Goal: Book appointment/travel/reservation

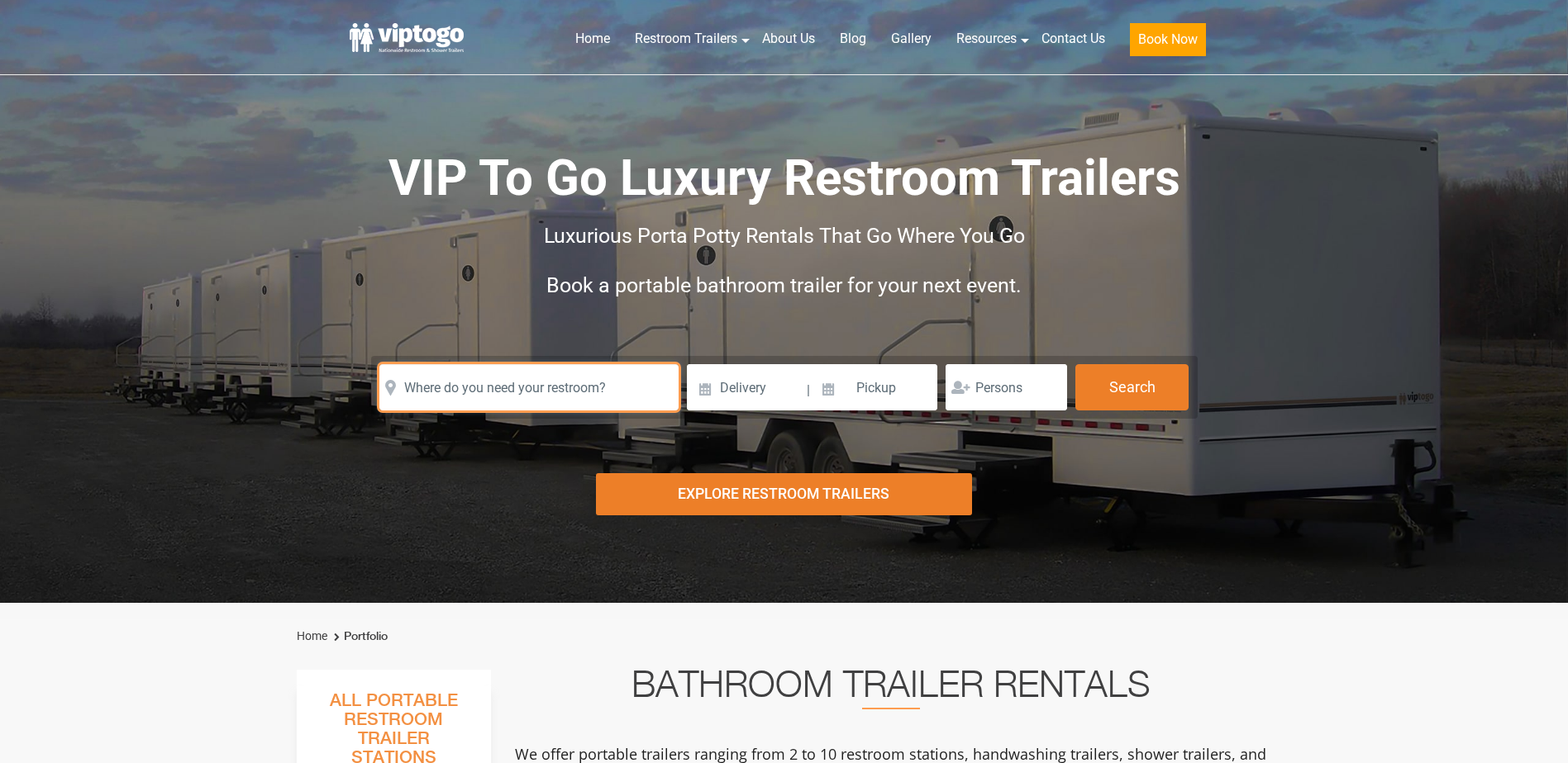
click at [488, 379] on input "text" at bounding box center [529, 387] width 299 height 46
click at [482, 390] on input "text" at bounding box center [529, 387] width 299 height 46
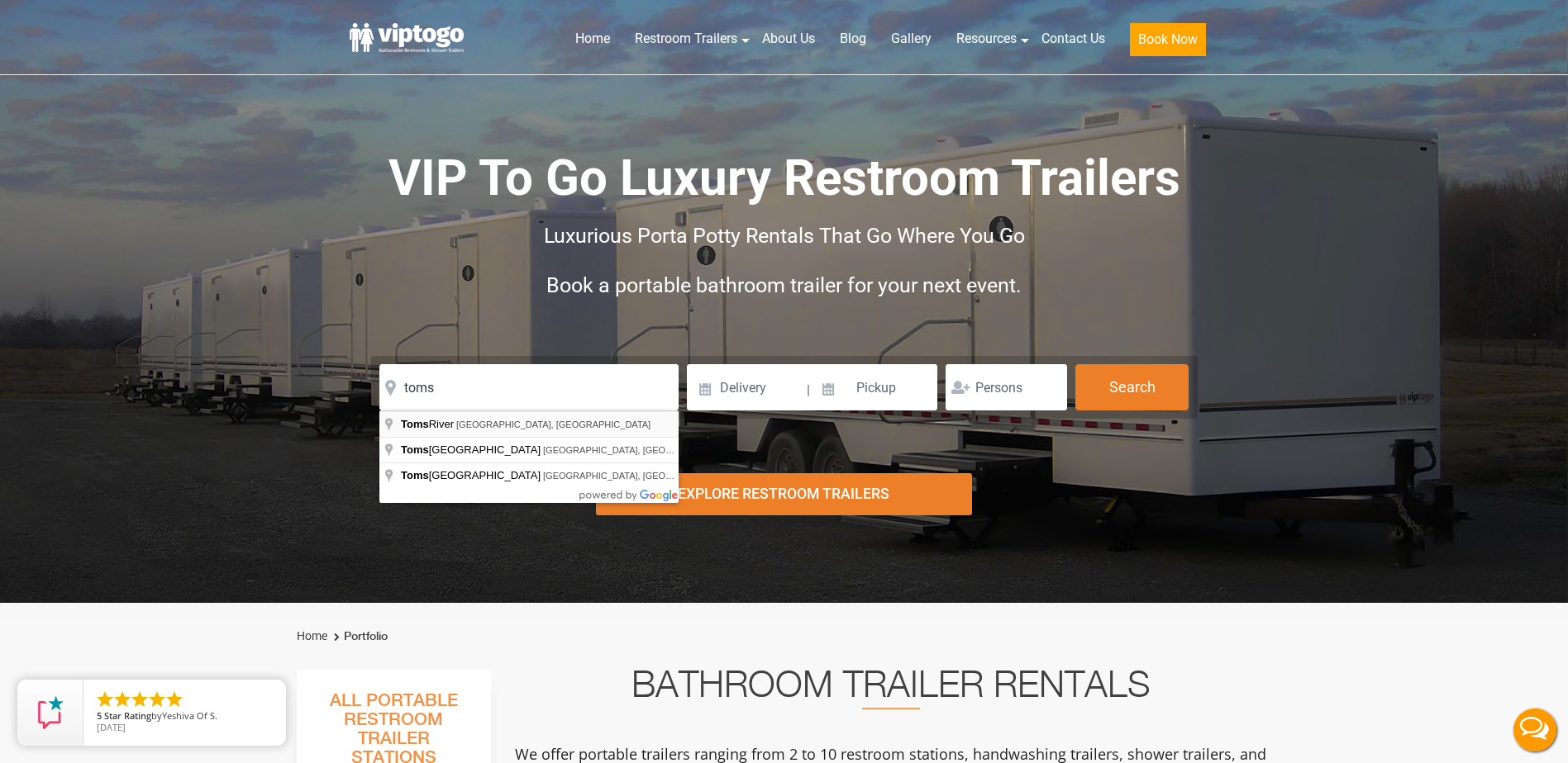
type input "Toms River, NJ, USA"
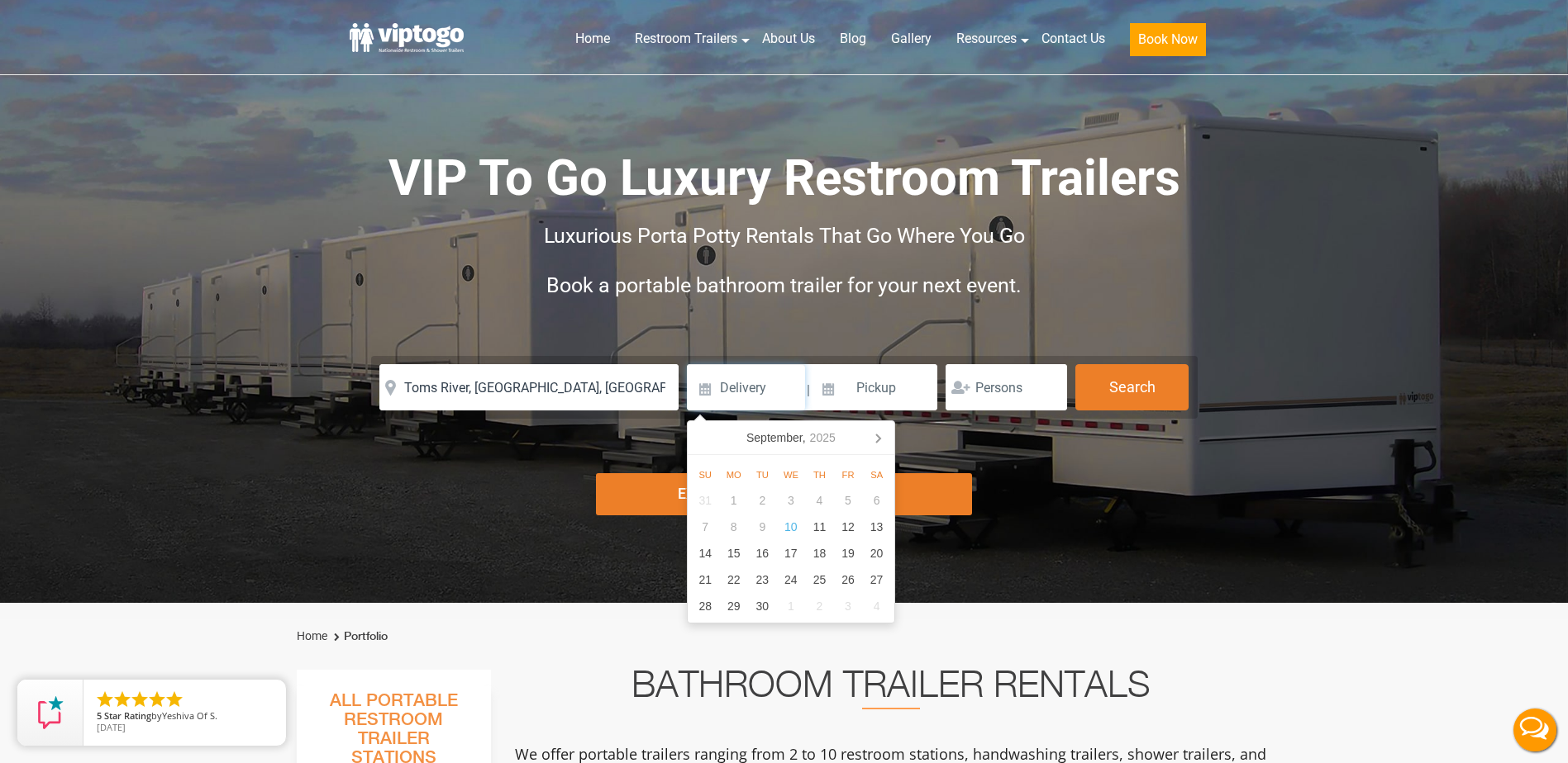
click at [731, 386] on input at bounding box center [746, 387] width 118 height 46
click at [1041, 486] on div "Risk-Free Reservation! Free cancellation up to 48 hours before delivery. Book n…" at bounding box center [784, 301] width 1568 height 603
drag, startPoint x: 799, startPoint y: 390, endPoint x: 809, endPoint y: 395, distance: 11.2
click at [799, 390] on input at bounding box center [746, 387] width 118 height 46
click at [1041, 562] on div "Risk-Free Reservation! Free cancellation up to 48 hours before delivery. Book n…" at bounding box center [784, 301] width 1568 height 603
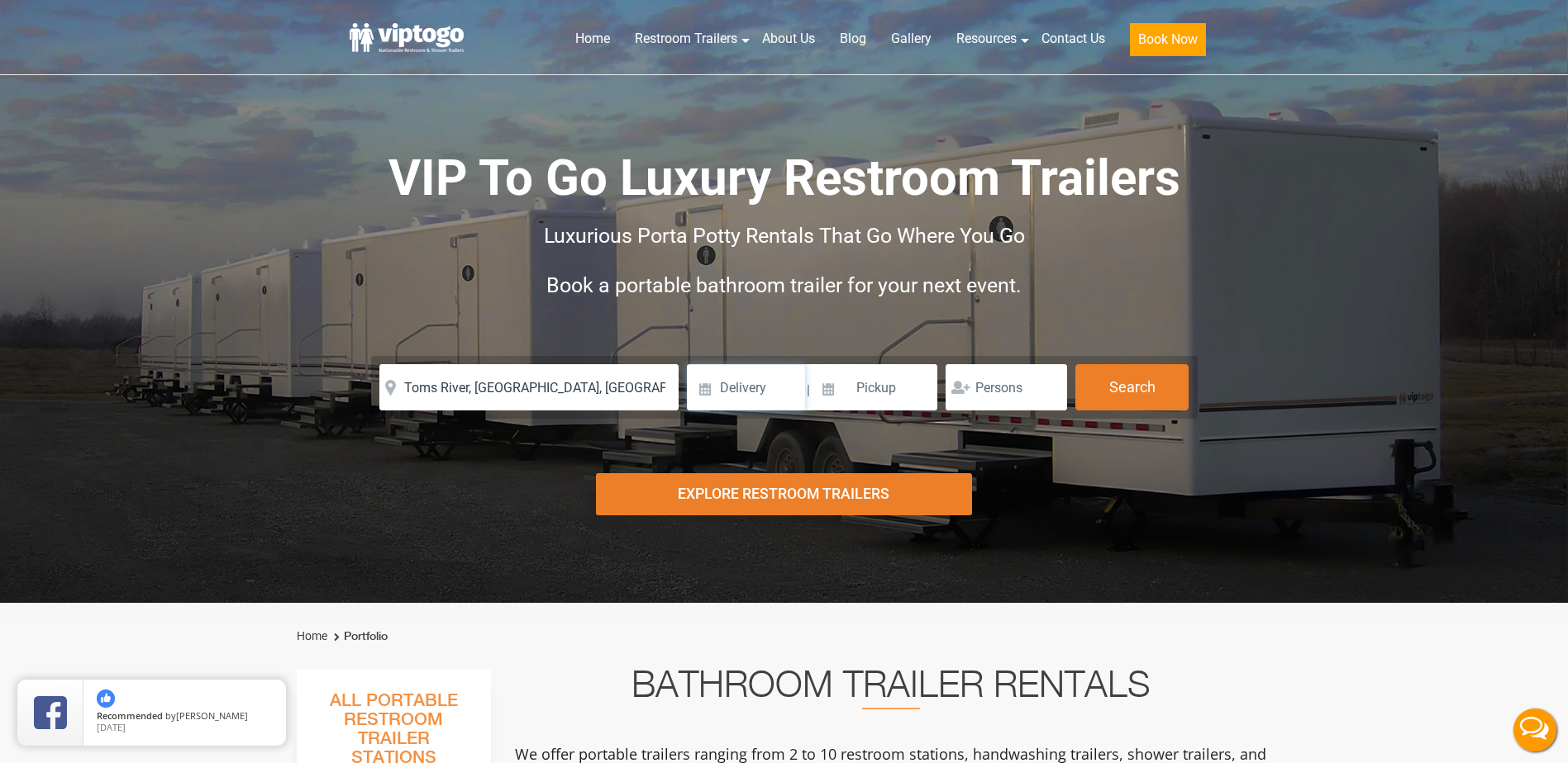
click at [704, 394] on input at bounding box center [746, 387] width 118 height 46
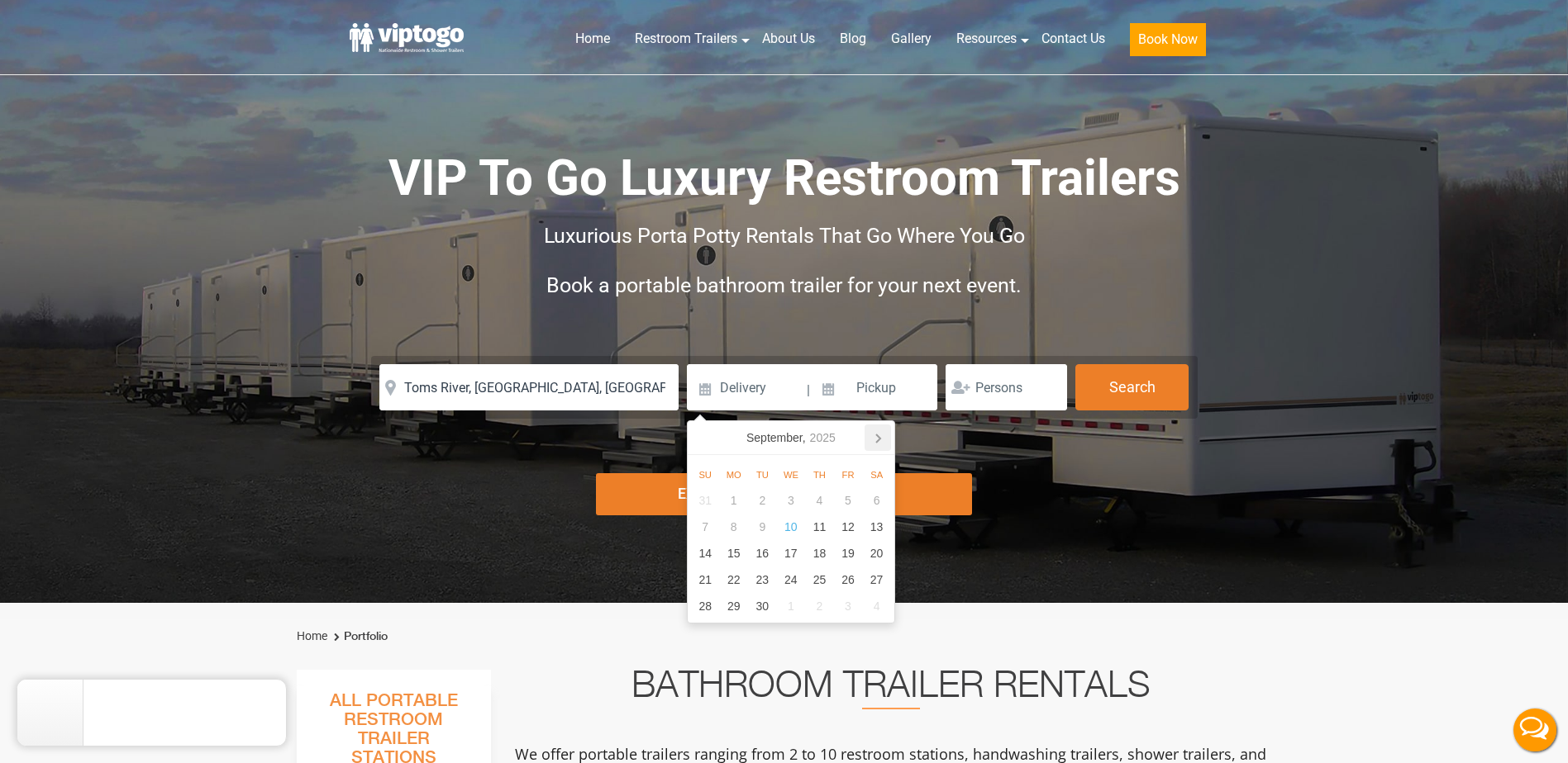
click at [874, 438] on icon at bounding box center [877, 438] width 26 height 26
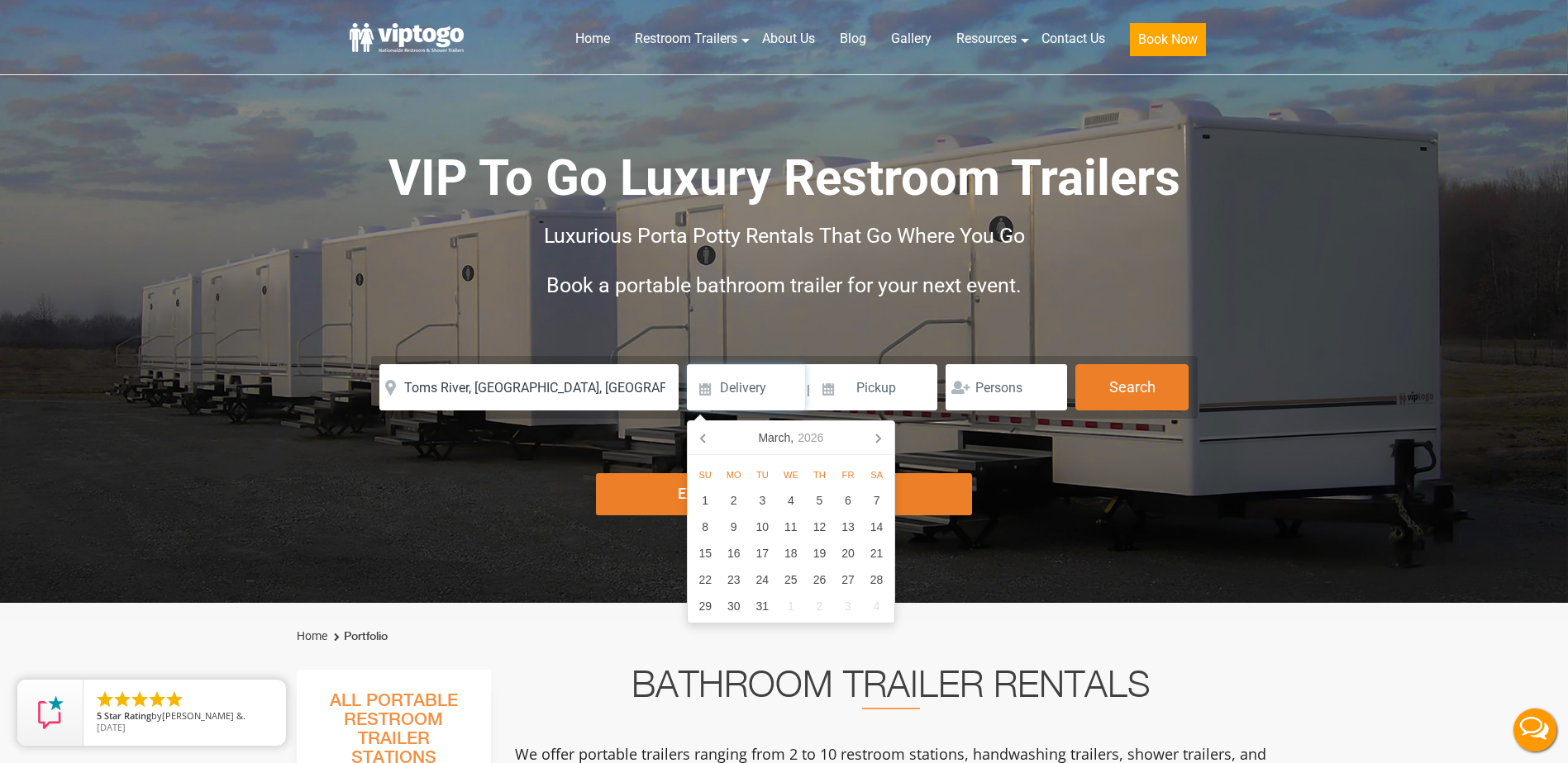
click at [874, 438] on icon at bounding box center [877, 438] width 26 height 26
click at [851, 583] on div "22" at bounding box center [849, 579] width 29 height 26
type input "05/22/2026"
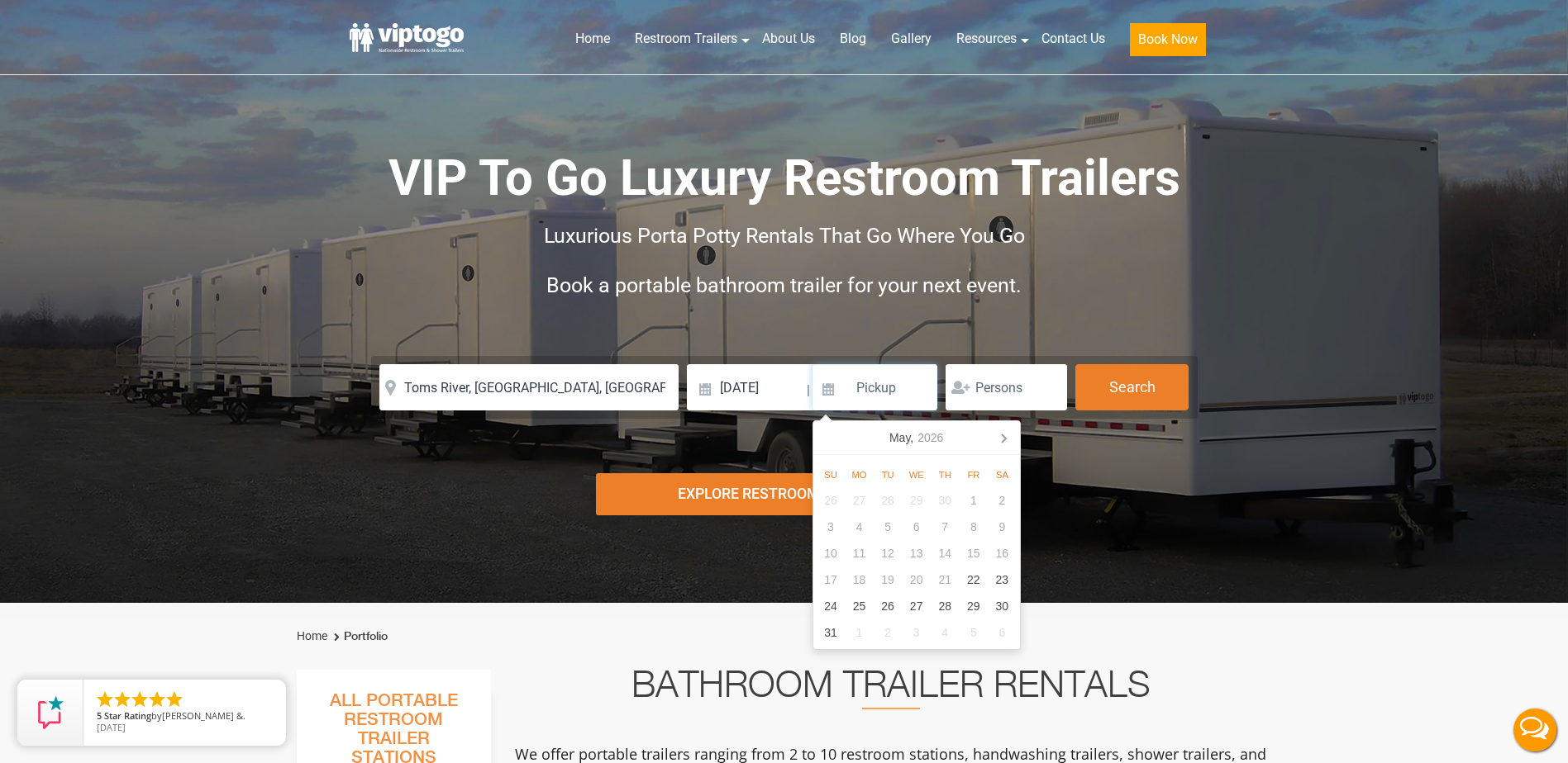
click at [916, 392] on input at bounding box center [875, 387] width 126 height 46
click at [859, 601] on div "25" at bounding box center [859, 606] width 29 height 26
type input "05/25/2026"
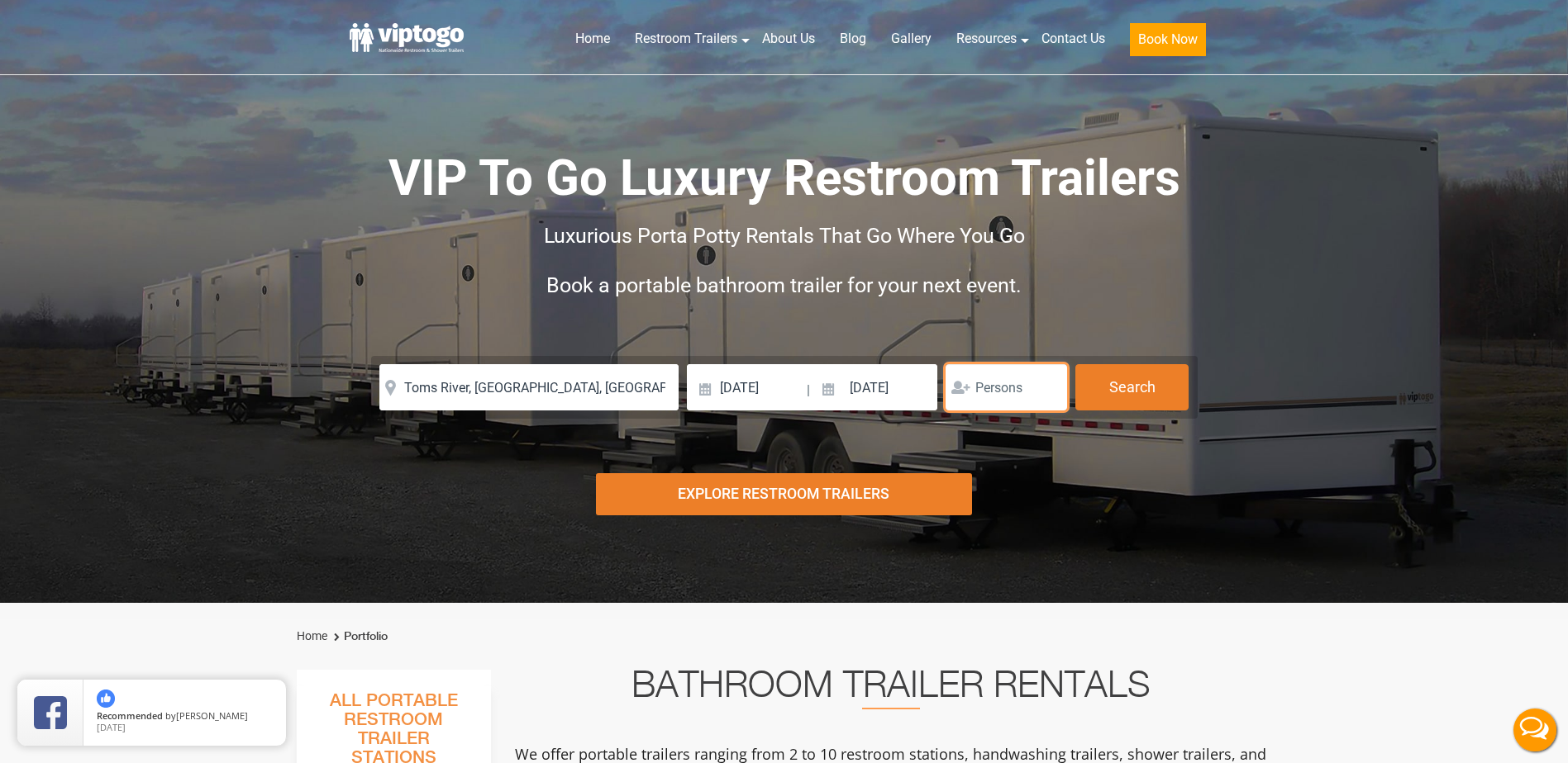
click at [1009, 390] on input "number" at bounding box center [1006, 387] width 121 height 46
click at [1031, 390] on input "number" at bounding box center [1006, 387] width 121 height 46
type input "3"
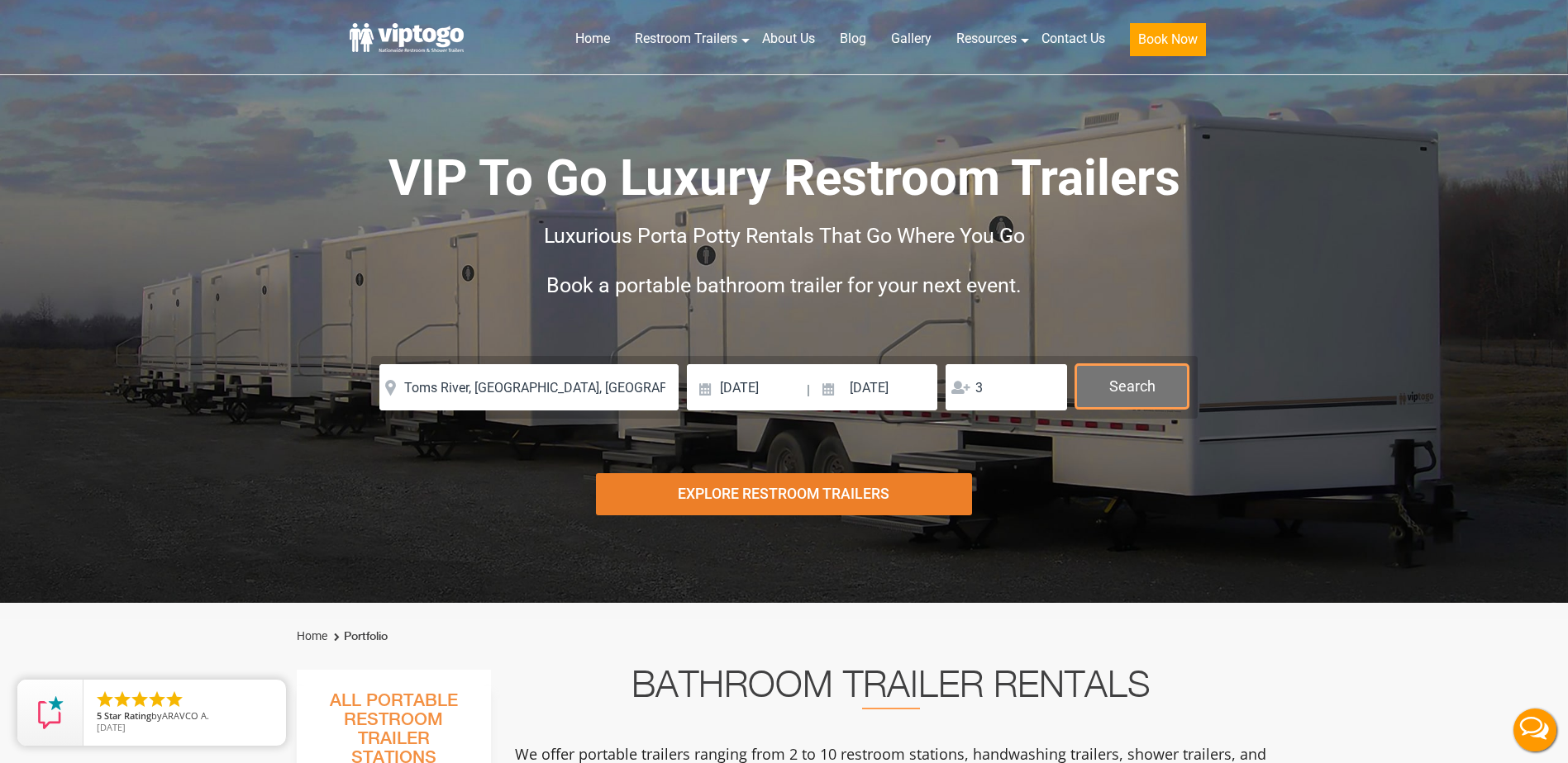
click at [1158, 386] on button "Search" at bounding box center [1132, 386] width 113 height 45
click at [1134, 385] on button "Search" at bounding box center [1132, 386] width 113 height 45
click at [804, 503] on div "Explore Restroom Trailers" at bounding box center [784, 494] width 376 height 42
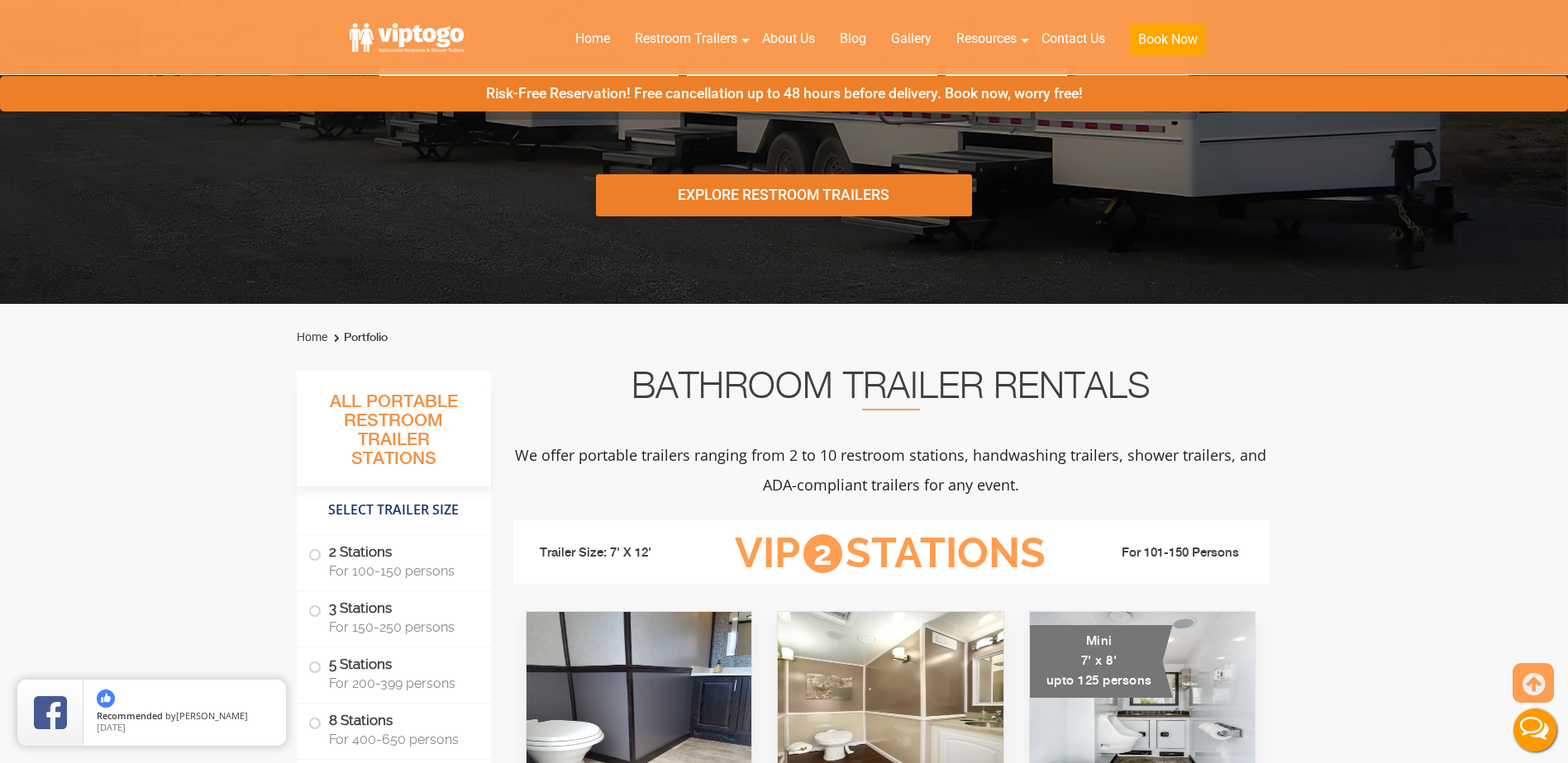
scroll to position [603, 0]
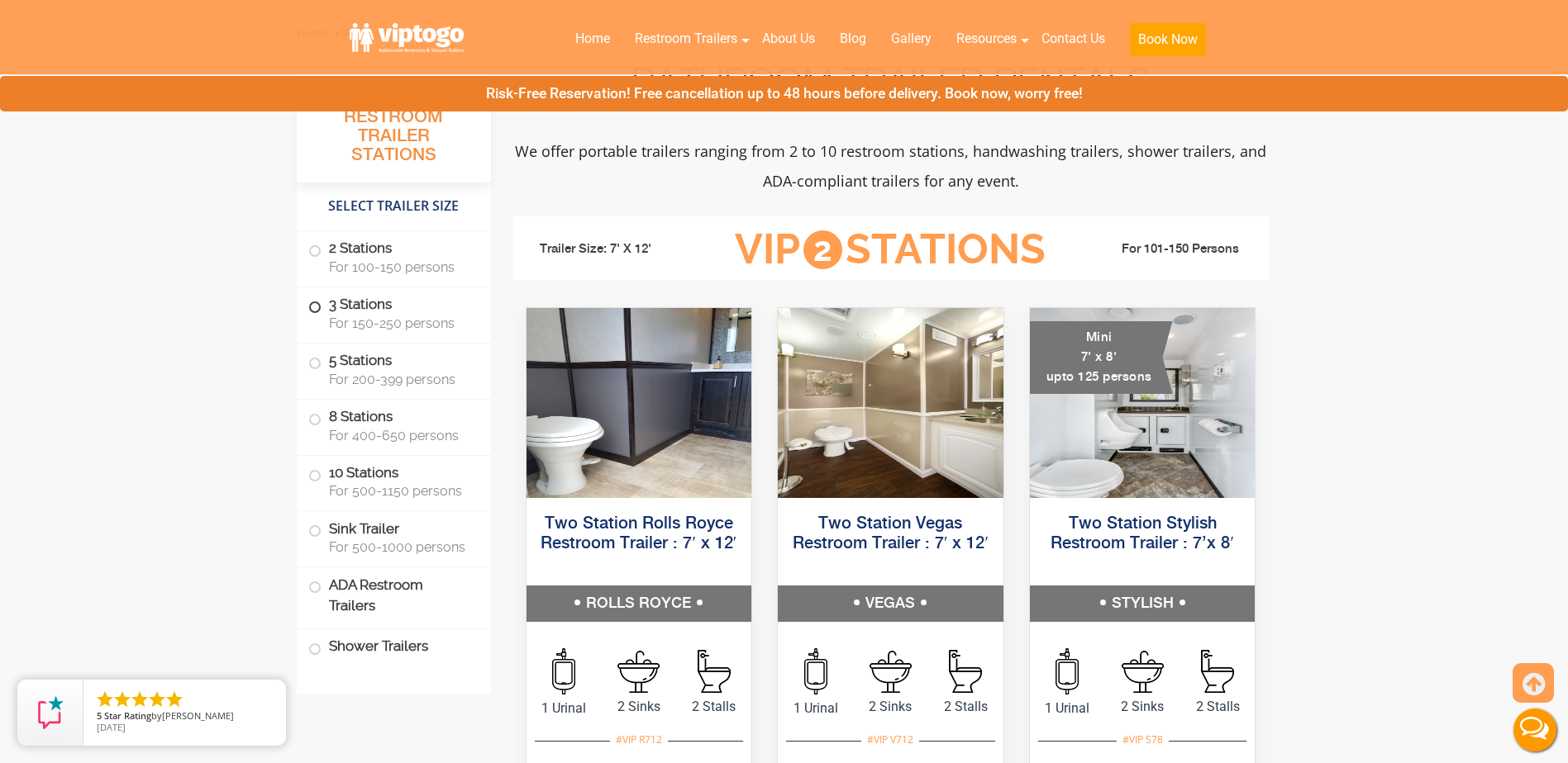
click at [311, 304] on span at bounding box center [315, 308] width 7 height 7
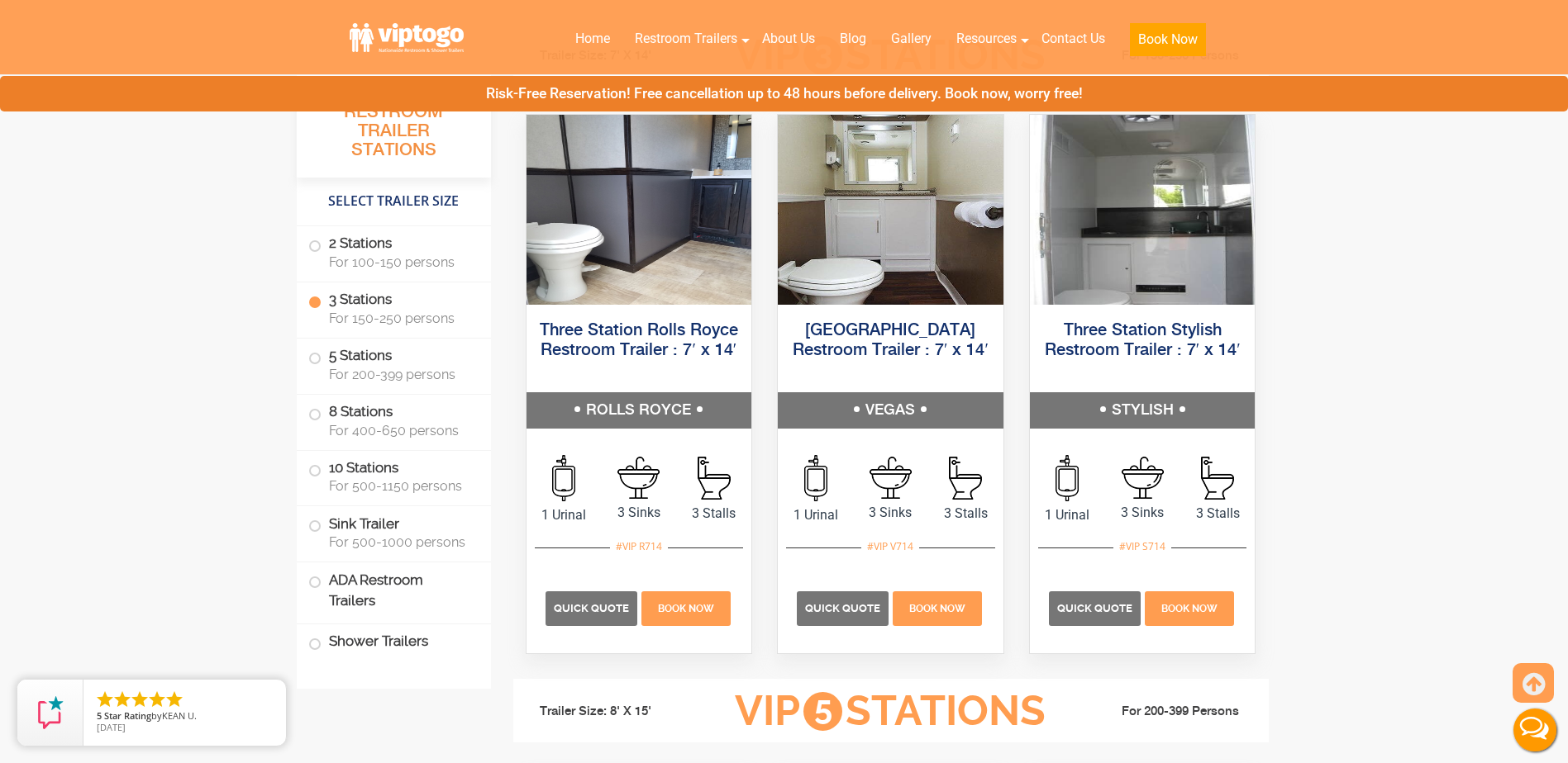
scroll to position [1926, 0]
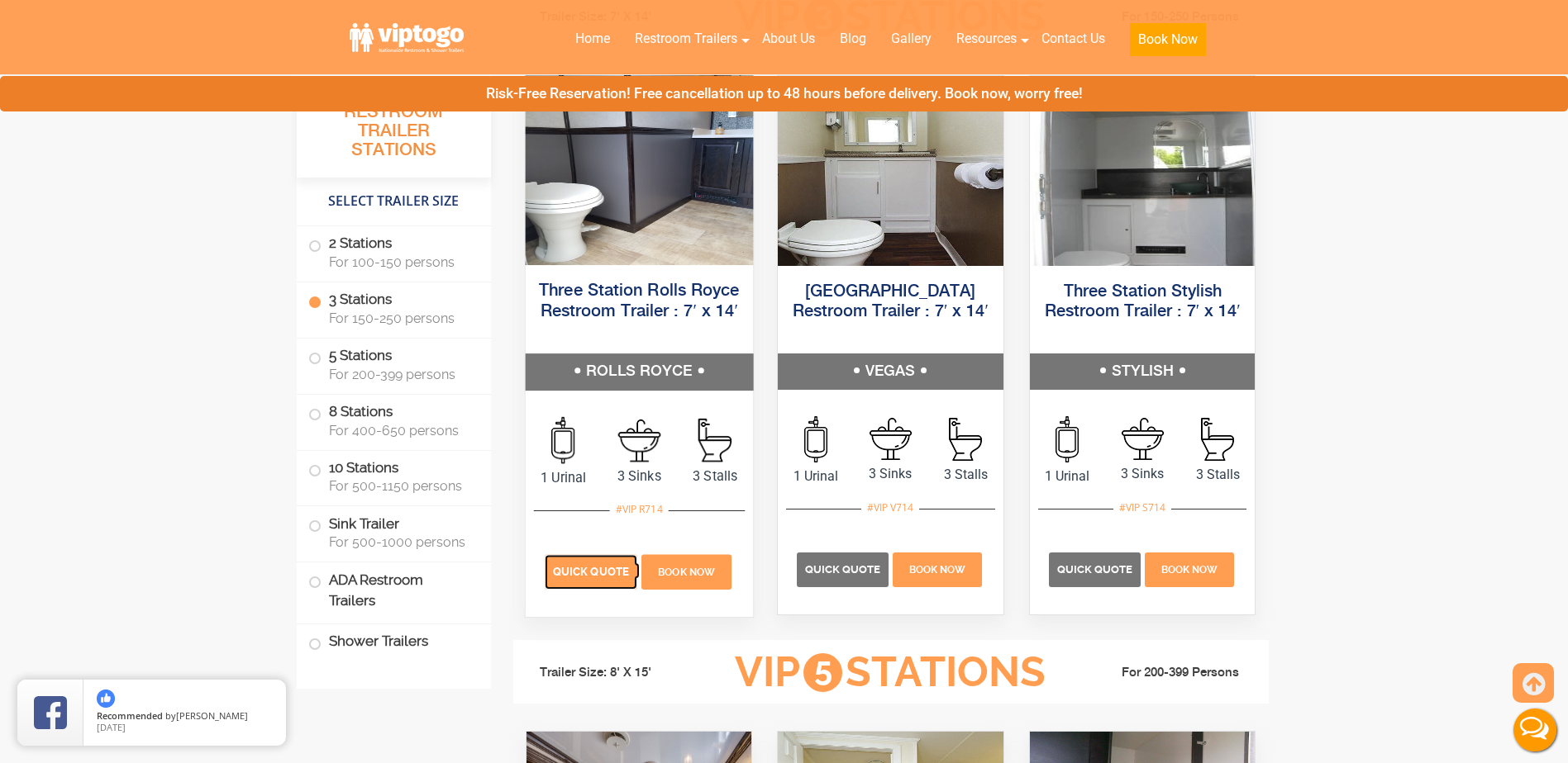
click at [590, 570] on span "Quick Quote" at bounding box center [591, 571] width 76 height 13
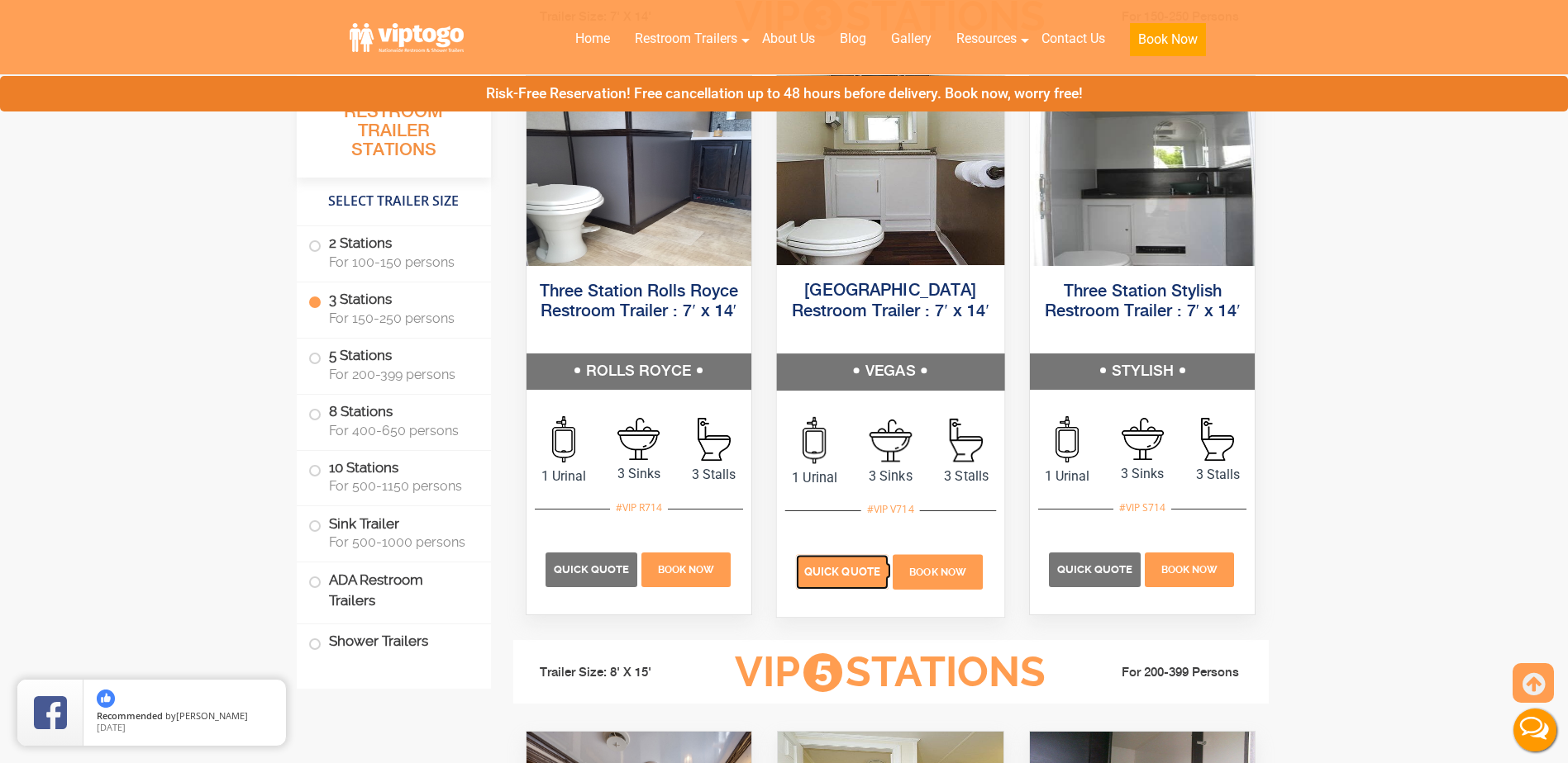
click at [845, 574] on span "Quick Quote" at bounding box center [842, 571] width 76 height 13
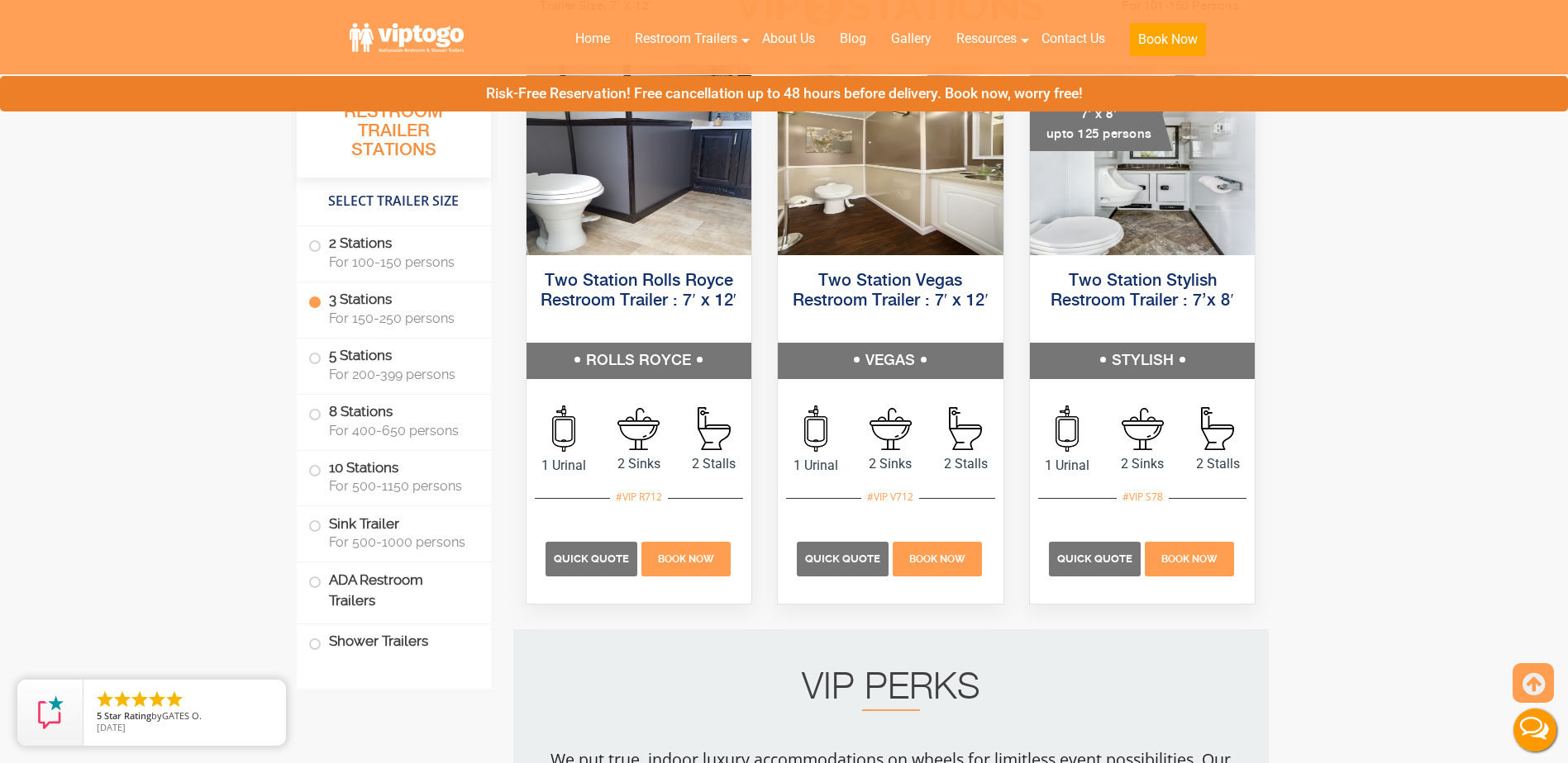
scroll to position [935, 0]
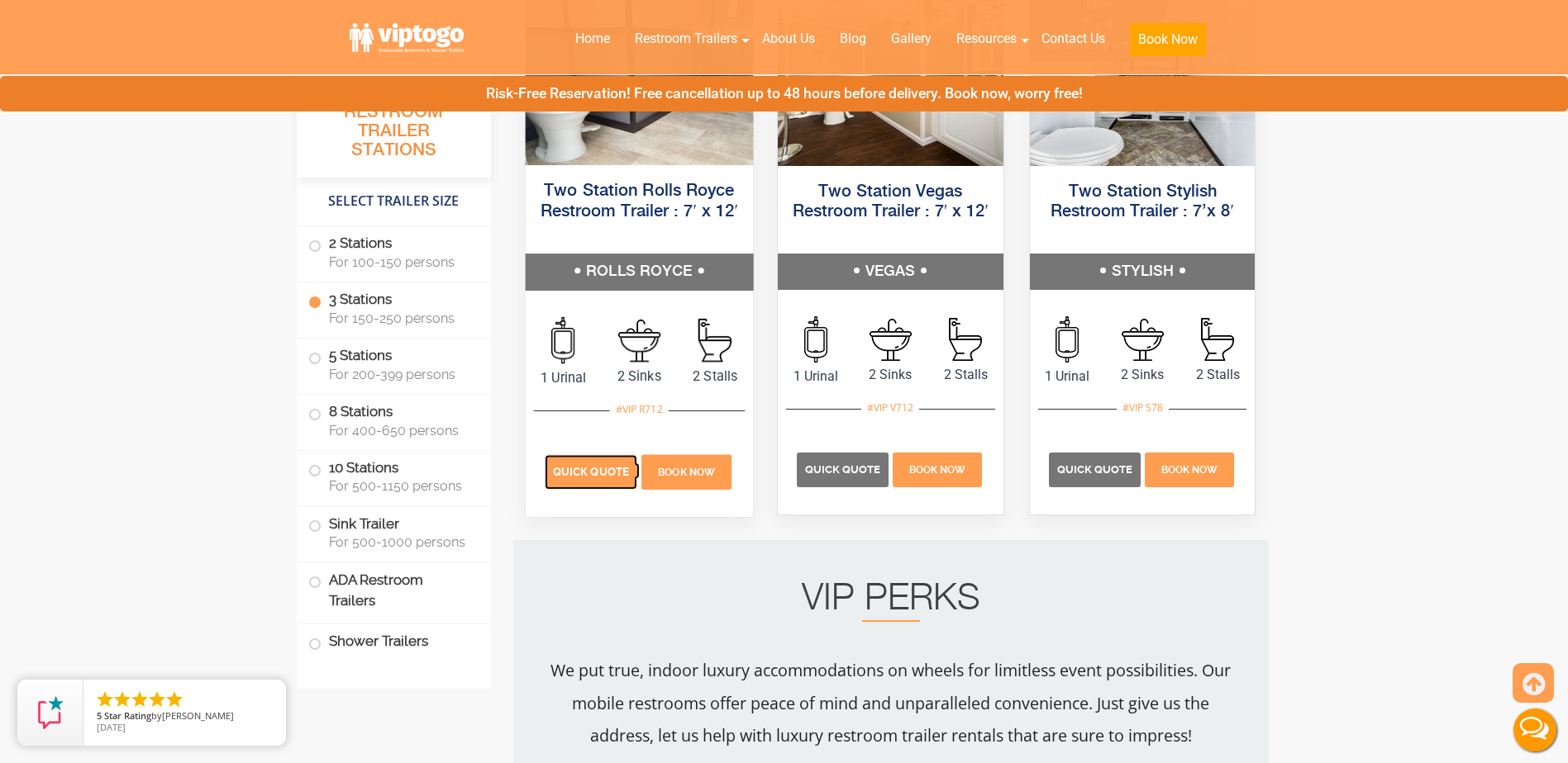
click at [610, 472] on span "Quick Quote" at bounding box center [591, 472] width 76 height 13
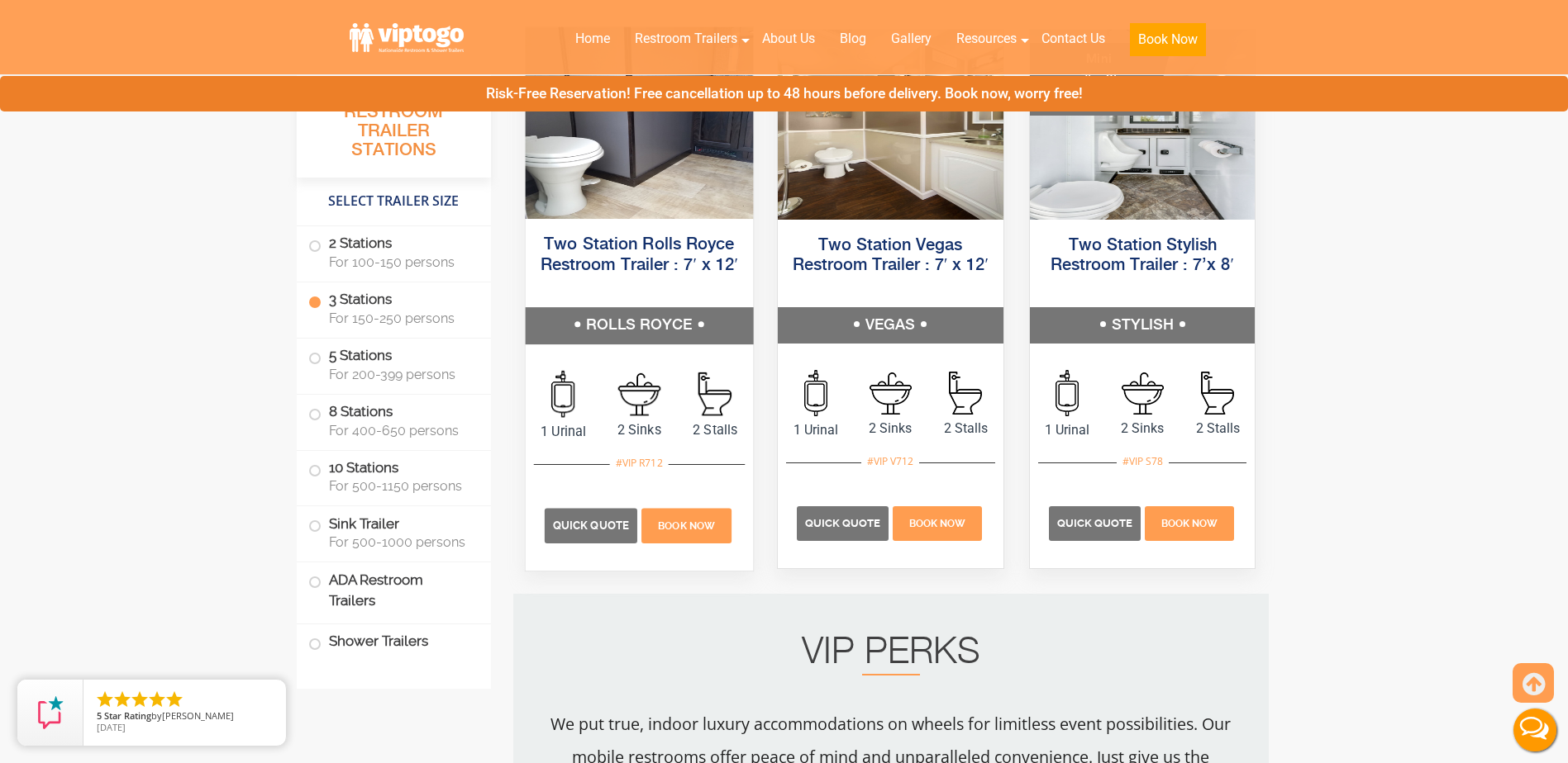
scroll to position [770, 0]
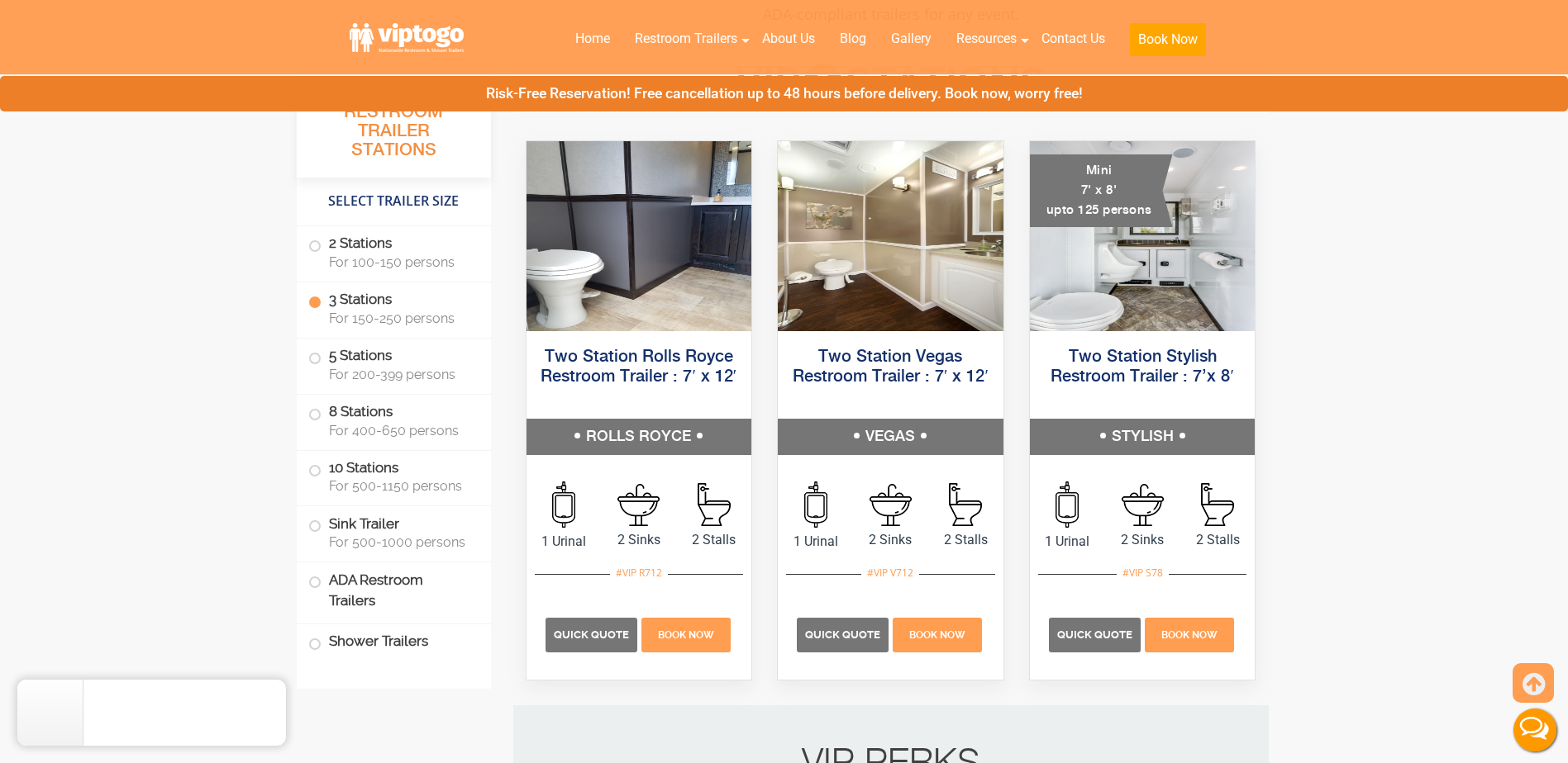
click at [353, 305] on label "3 Stations For 150-250 persons" at bounding box center [393, 308] width 171 height 51
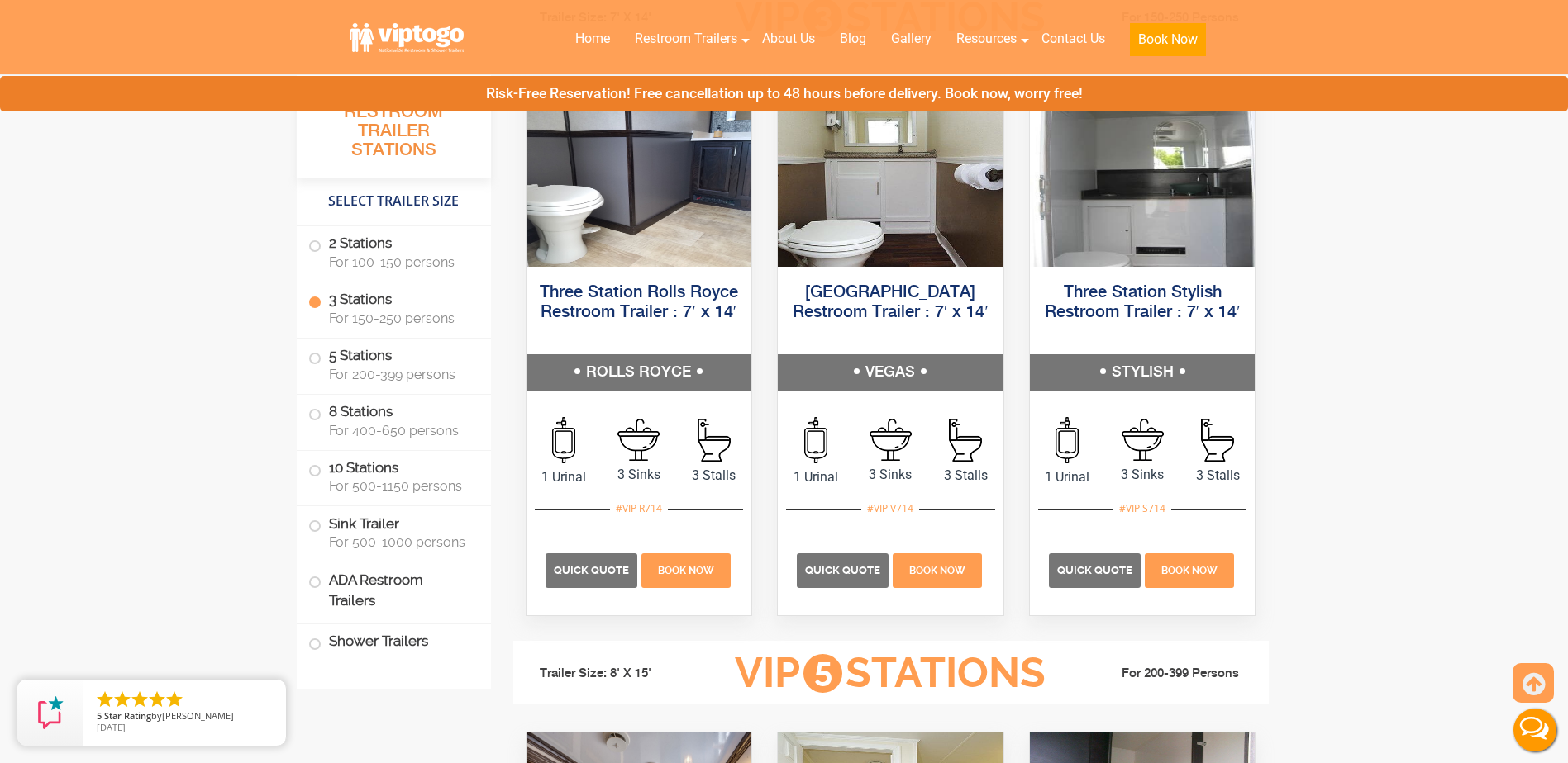
scroll to position [1926, 0]
click at [596, 565] on span "Quick Quote" at bounding box center [591, 571] width 76 height 13
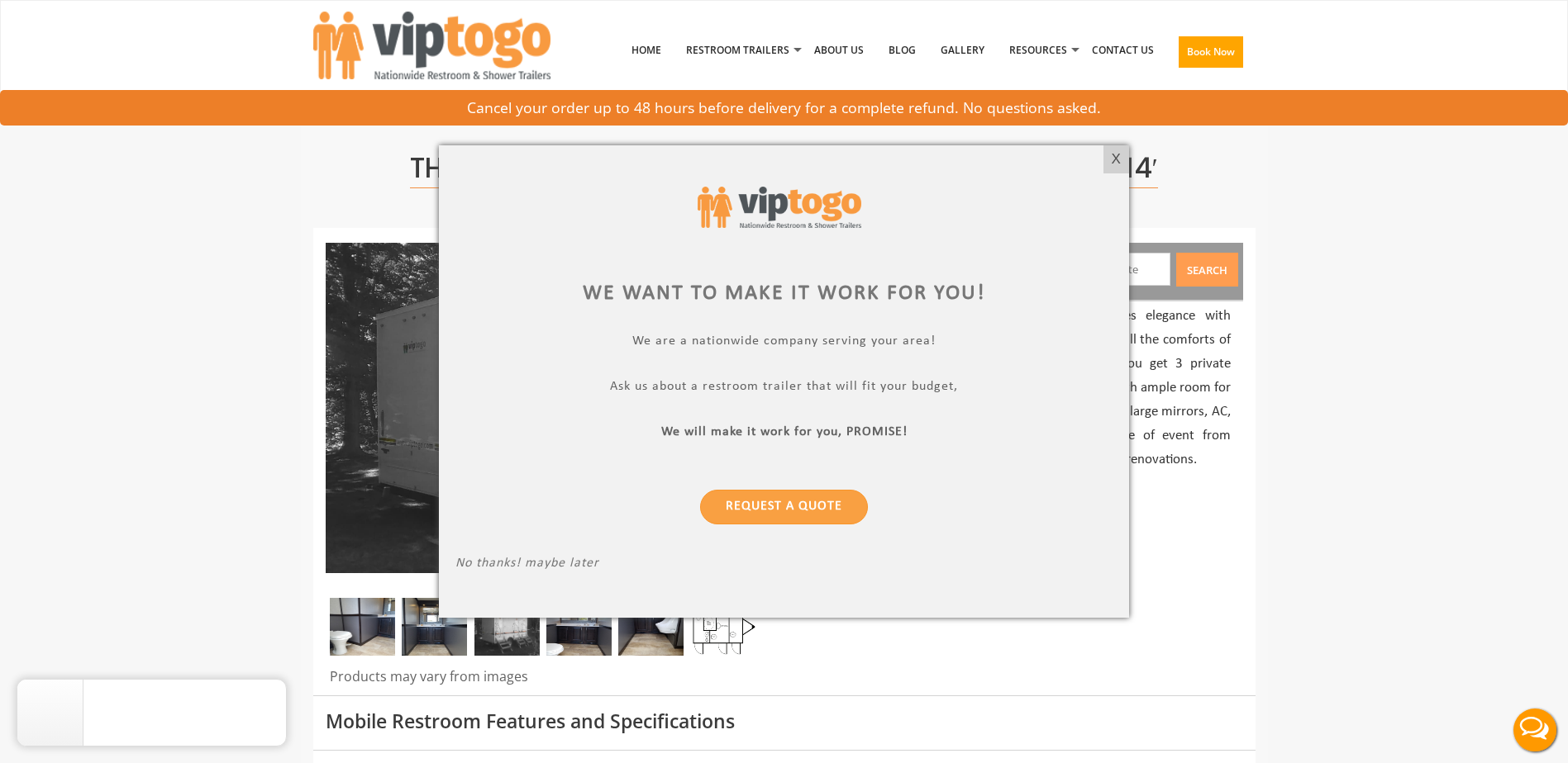
click at [1109, 159] on div "X" at bounding box center [1116, 159] width 25 height 28
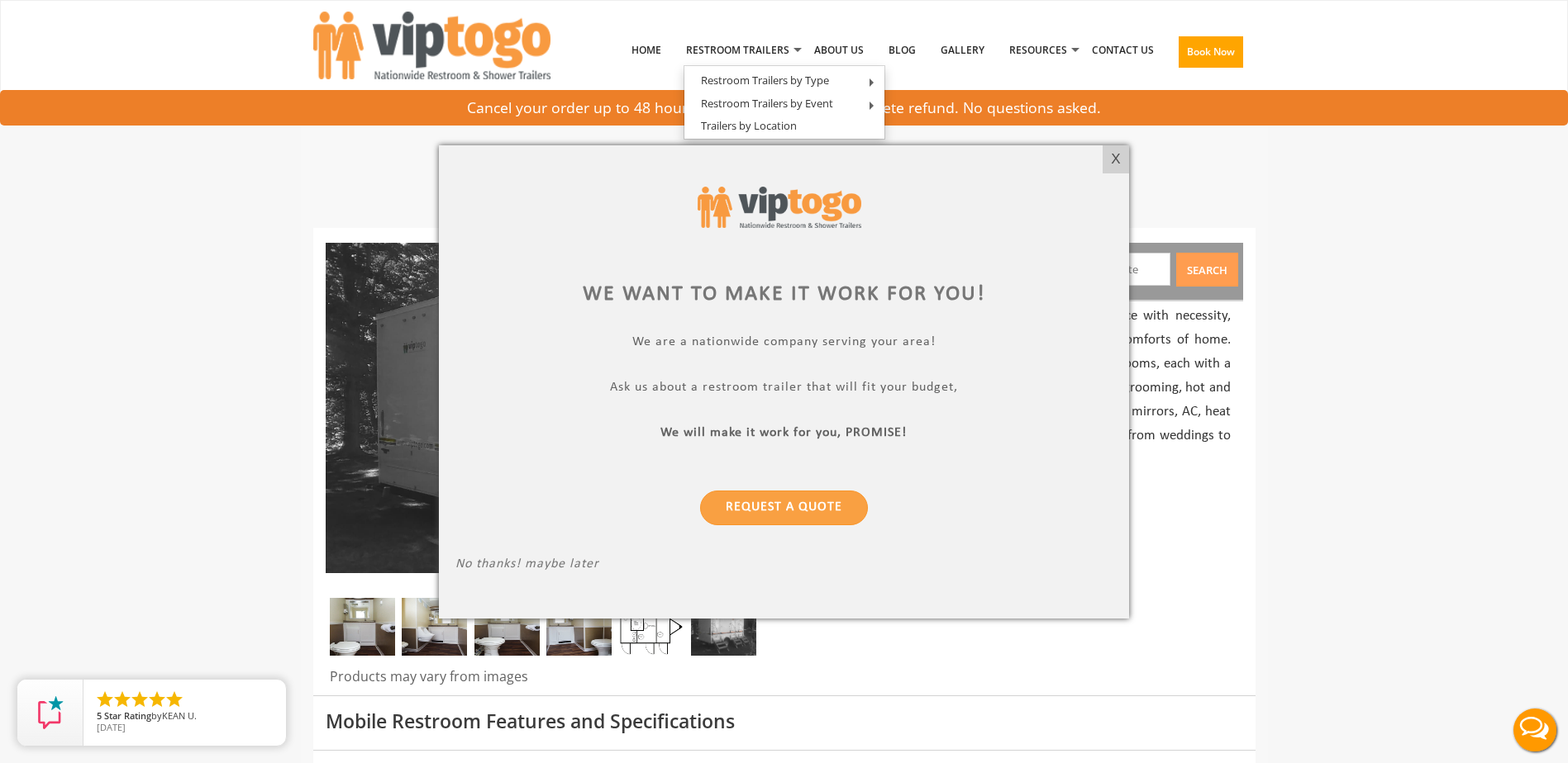
click at [1100, 159] on div "We want to make it work for you! We are a nationwide company serving your area!…" at bounding box center [784, 381] width 690 height 473
click at [1120, 159] on div "X" at bounding box center [1116, 159] width 25 height 28
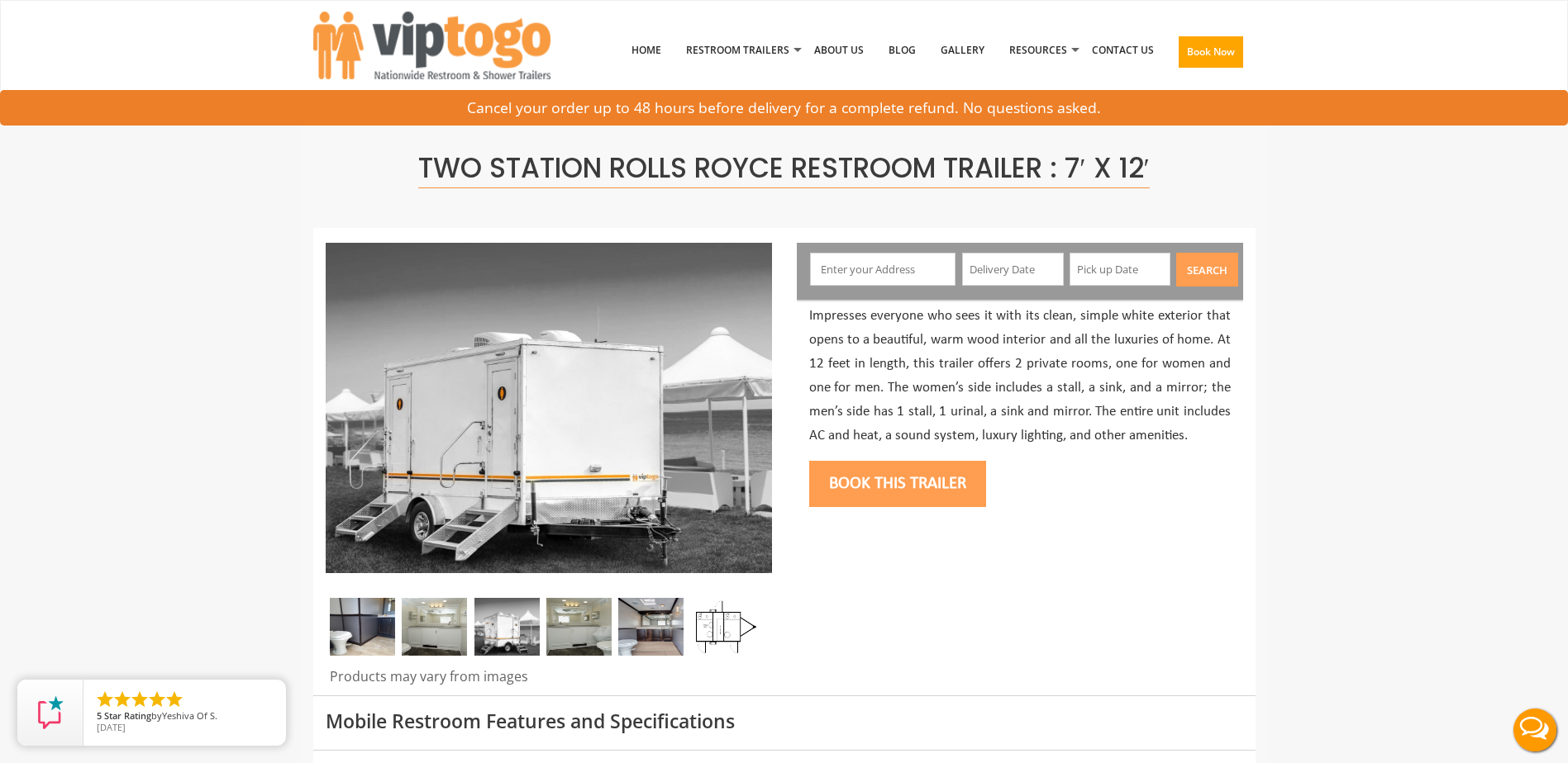
click at [858, 270] on input "text" at bounding box center [882, 269] width 145 height 33
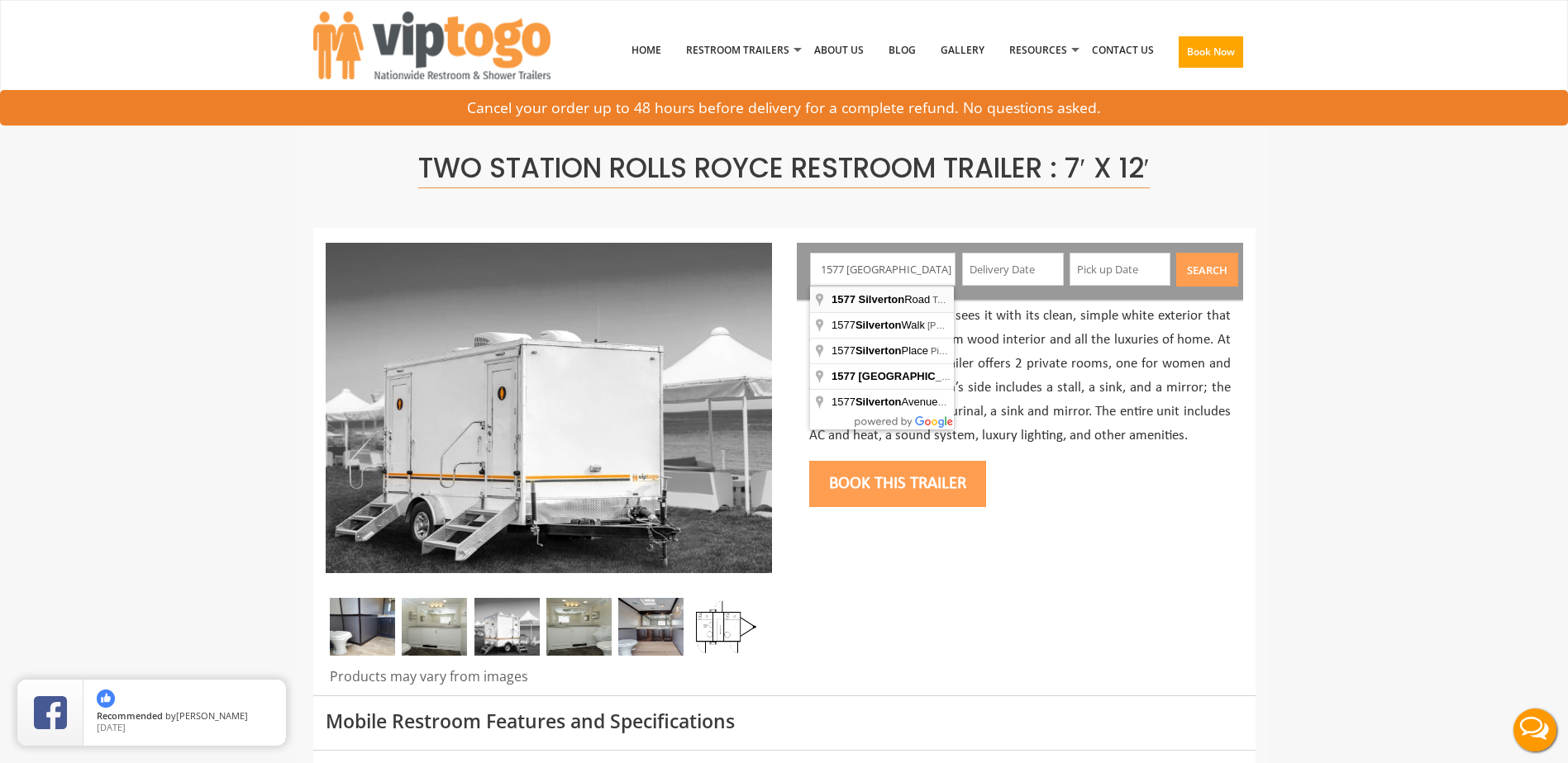
type input "1577 Silverton Road, Toms River, NJ, USA"
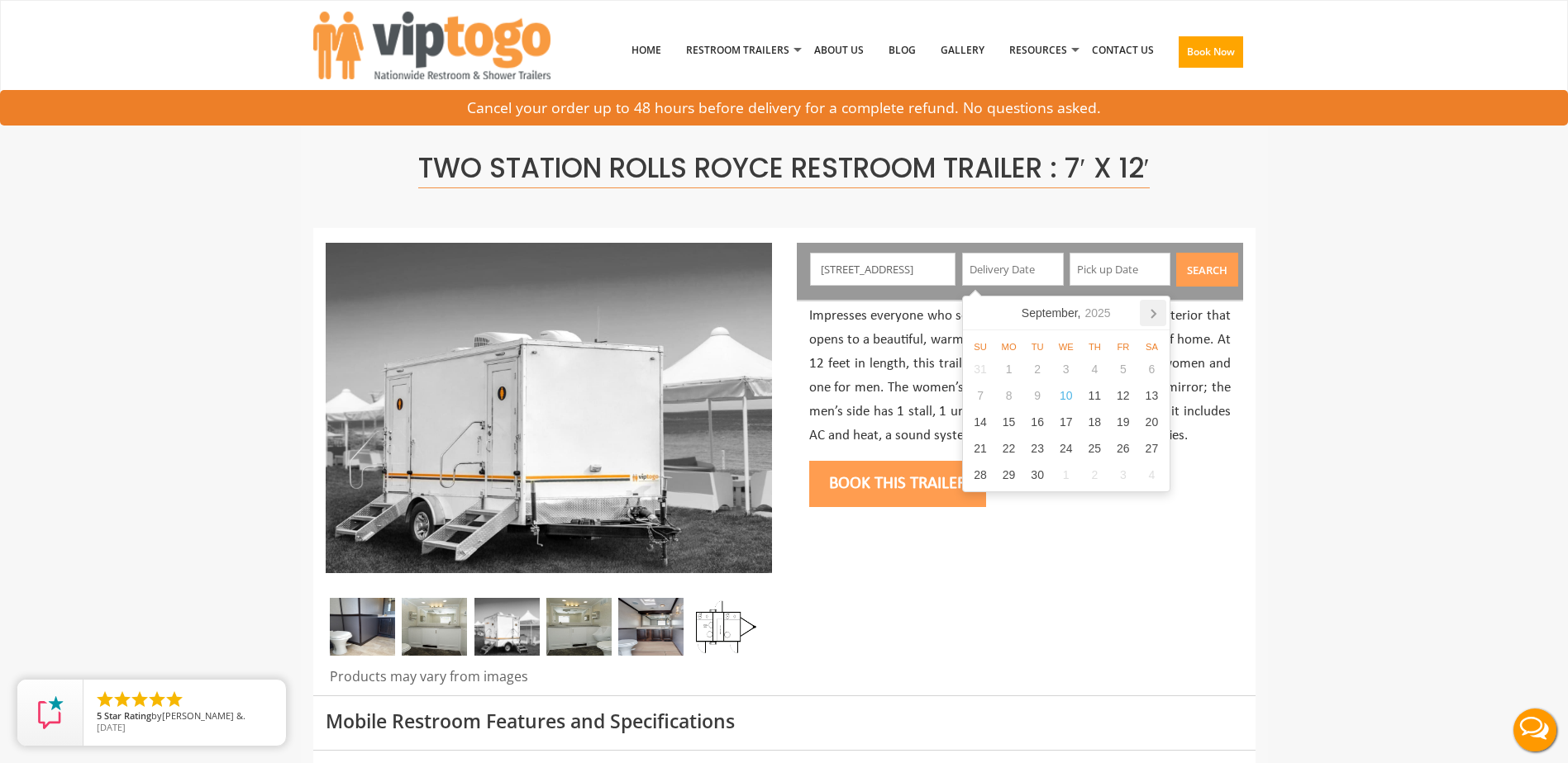
click at [1155, 315] on icon at bounding box center [1153, 314] width 4 height 8
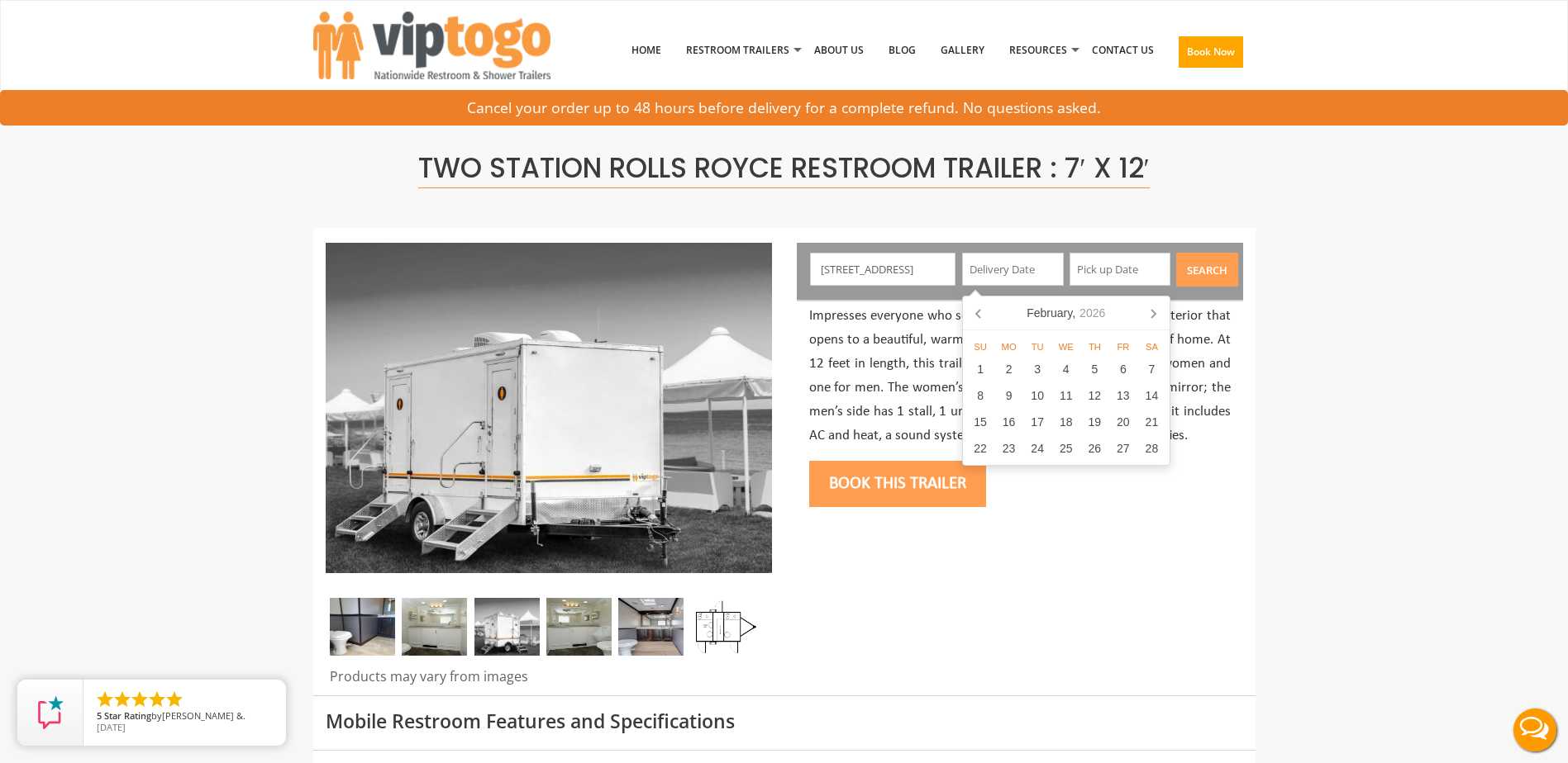
click at [1154, 316] on icon at bounding box center [1153, 314] width 4 height 8
click at [1122, 451] on div "22" at bounding box center [1123, 448] width 29 height 26
type input "05/22/2026"
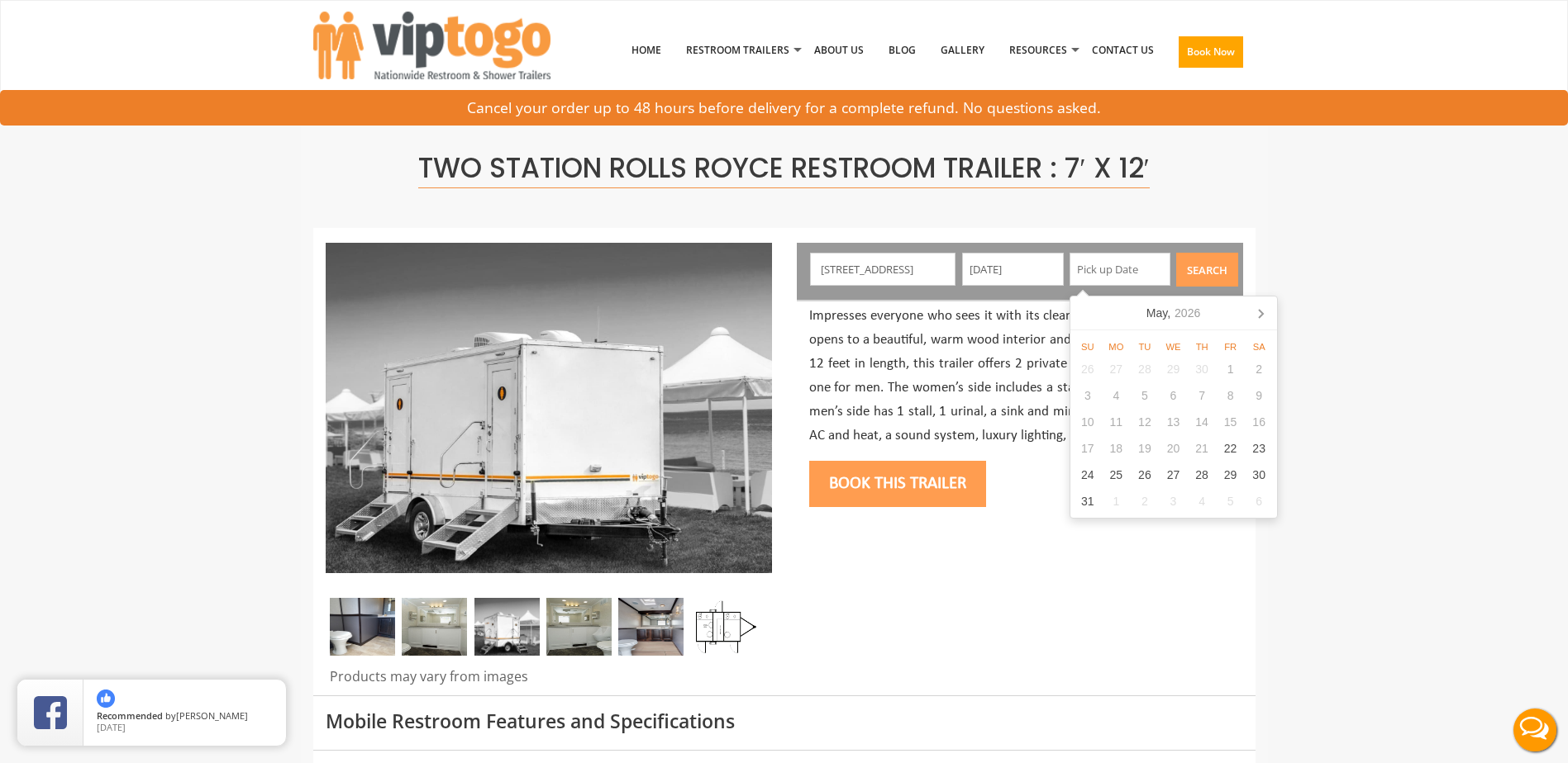
click at [1145, 279] on input "text" at bounding box center [1120, 269] width 102 height 33
click at [1118, 478] on div "25" at bounding box center [1116, 475] width 29 height 26
type input "05/25/2026"
click at [1211, 272] on button "Search" at bounding box center [1206, 270] width 62 height 34
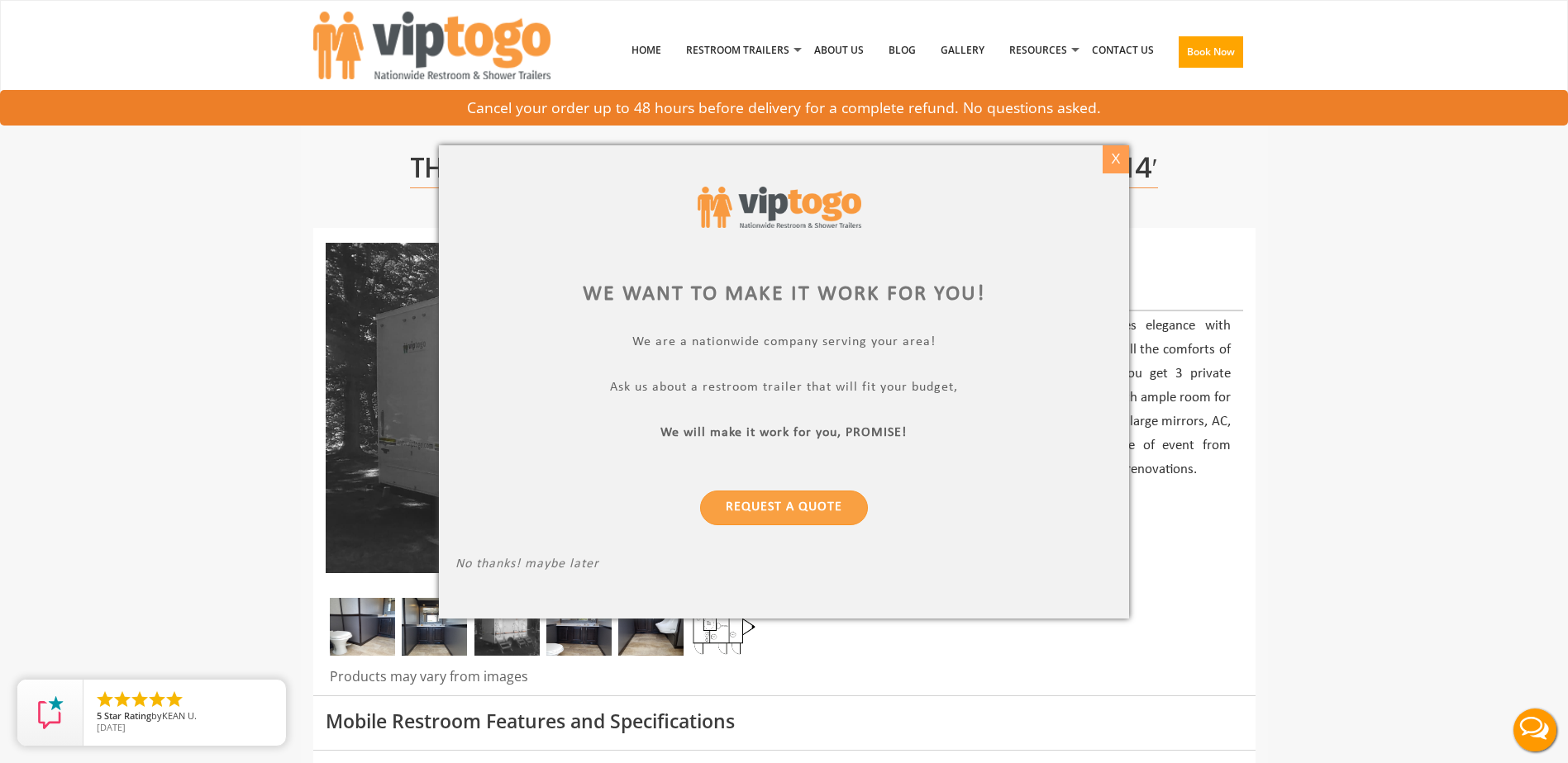
click at [1113, 159] on div "X" at bounding box center [1116, 159] width 25 height 28
